Goal: Communication & Community: Answer question/provide support

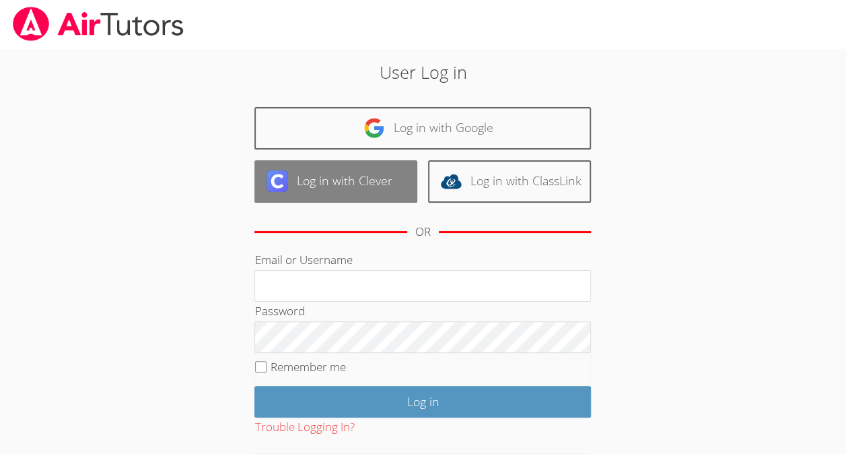
click at [380, 197] on link "Log in with Clever" at bounding box center [335, 181] width 163 height 42
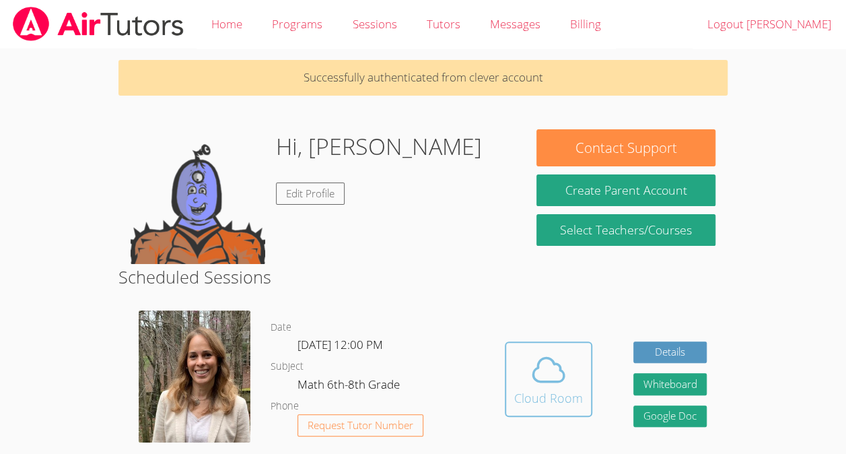
click at [514, 407] on button "Cloud Room" at bounding box center [549, 378] width 88 height 75
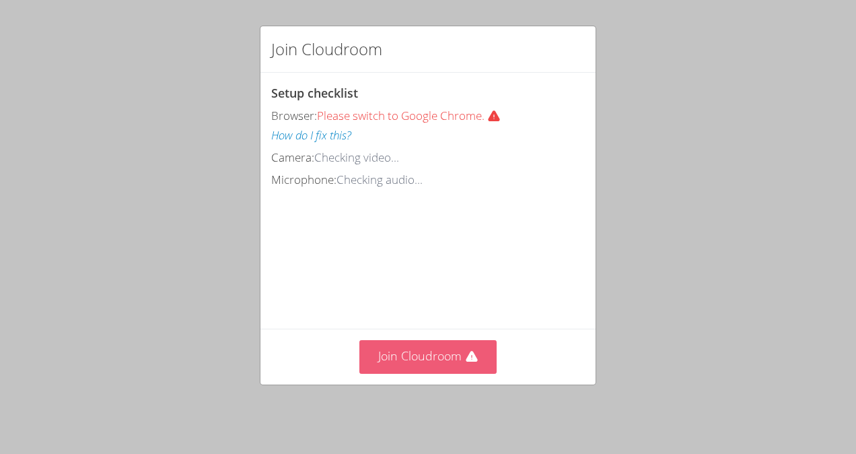
click at [429, 372] on button "Join Cloudroom" at bounding box center [429, 356] width 138 height 33
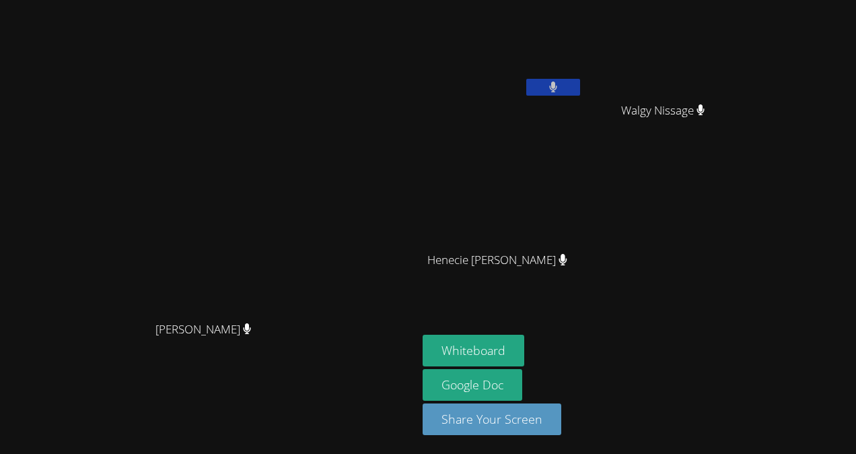
click at [754, 424] on aside "Eloar Dowendjina Louis Chery Walgy Nissage Walgy Nissage Henecie Charles Heneci…" at bounding box center [585, 227] width 337 height 454
click at [583, 69] on video at bounding box center [503, 50] width 160 height 90
click at [524, 345] on button "Whiteboard" at bounding box center [474, 351] width 102 height 32
click at [580, 91] on button at bounding box center [554, 87] width 54 height 17
click at [749, 198] on div "Eloar Dowendjina Louis Chery Walgy Nissage Walgy Nissage Henecie Charles Heneci…" at bounding box center [586, 152] width 326 height 294
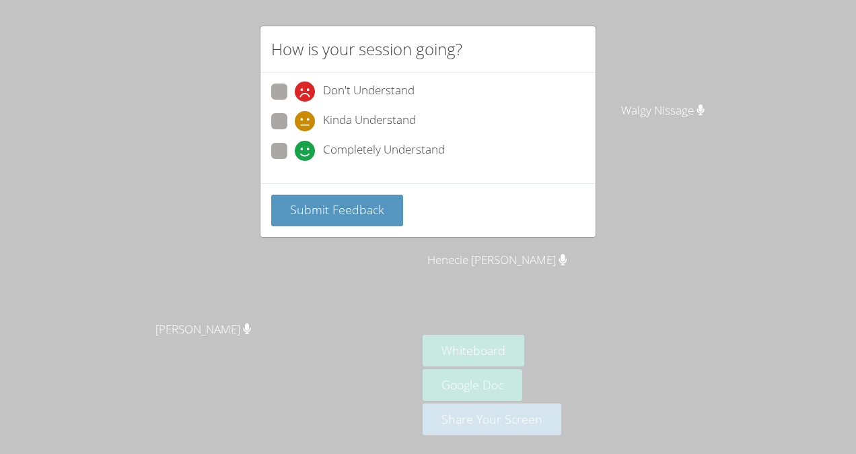
click at [467, 143] on div "Completely Understand" at bounding box center [428, 155] width 314 height 24
click at [381, 158] on span "Completely Understand" at bounding box center [384, 151] width 122 height 20
click at [306, 154] on input "Completely Understand" at bounding box center [300, 148] width 11 height 11
radio input "true"
click at [365, 215] on button "Submit Feedback" at bounding box center [337, 211] width 132 height 32
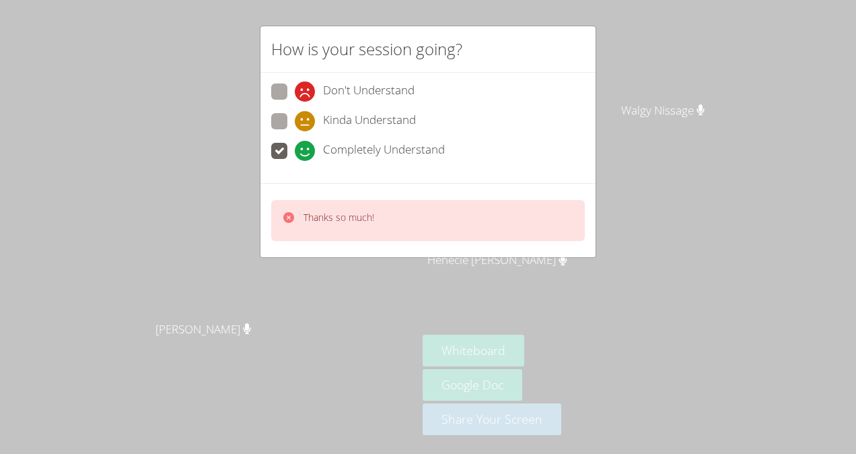
click at [288, 220] on icon at bounding box center [288, 217] width 11 height 11
